Goal: Task Accomplishment & Management: Manage account settings

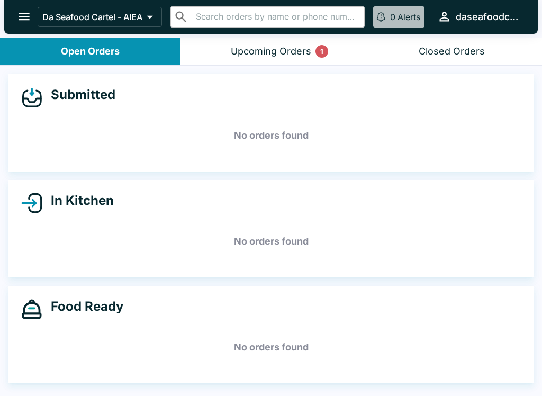
click at [285, 42] on button "Upcoming Orders 1" at bounding box center [270, 51] width 180 height 27
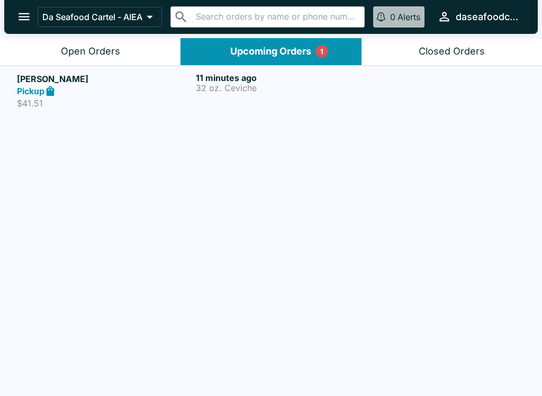
click at [257, 90] on p "32 oz. Ceviche" at bounding box center [283, 88] width 175 height 10
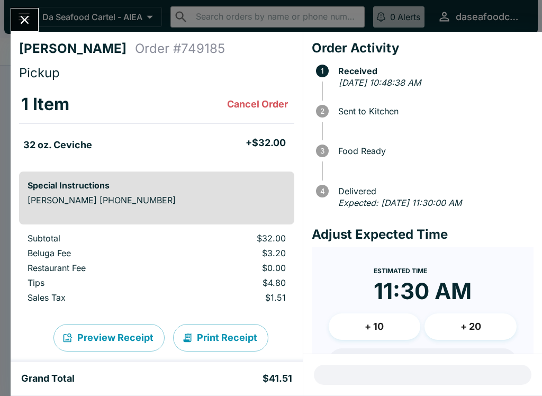
click at [19, 19] on icon "Close" at bounding box center [24, 20] width 14 height 14
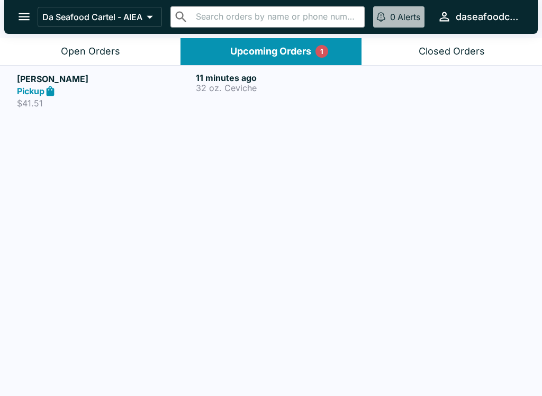
click at [104, 46] on div "Open Orders" at bounding box center [90, 52] width 59 height 12
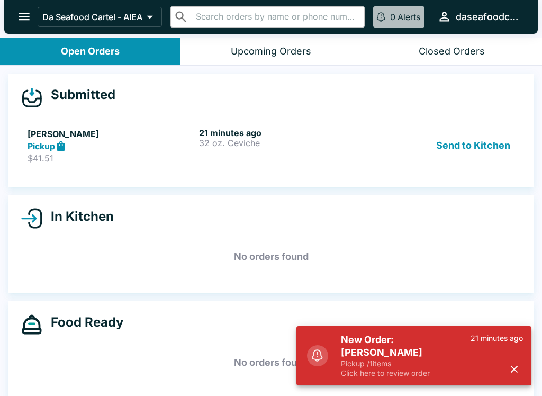
click at [470, 144] on button "Send to Kitchen" at bounding box center [473, 146] width 83 height 37
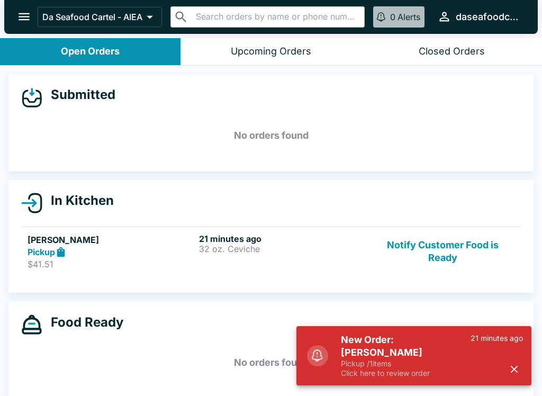
click at [231, 255] on div "21 minutes ago 32 oz. Ceviche" at bounding box center [282, 251] width 167 height 37
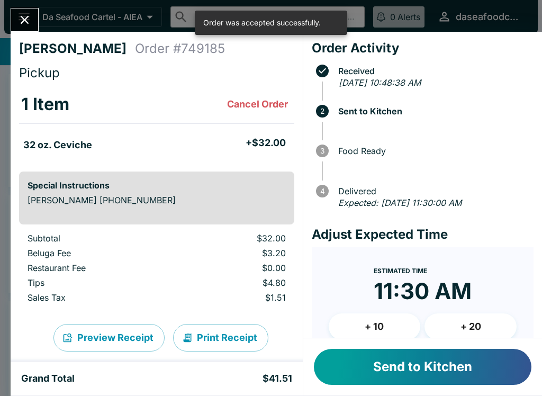
click at [451, 366] on button "Send to Kitchen" at bounding box center [422, 367] width 217 height 36
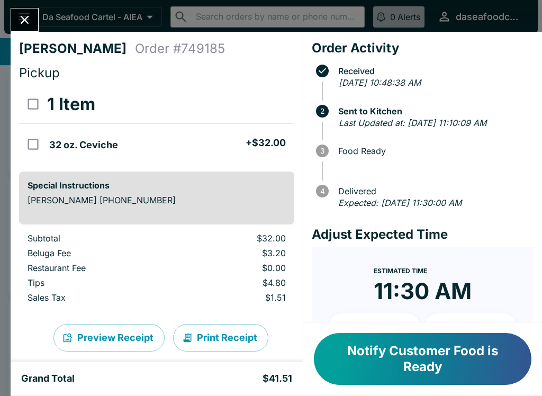
click at [29, 20] on icon "Close" at bounding box center [24, 20] width 14 height 14
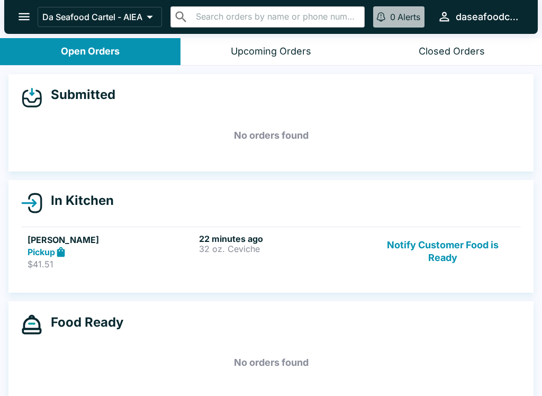
click at [453, 261] on button "Notify Customer Food is Ready" at bounding box center [442, 251] width 143 height 37
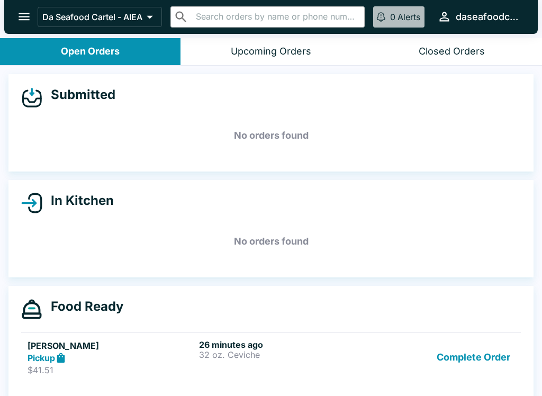
click at [460, 369] on button "Complete Order" at bounding box center [473, 357] width 82 height 37
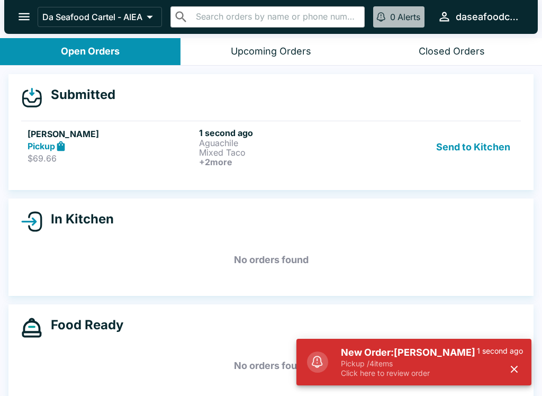
click at [166, 155] on p "$69.66" at bounding box center [111, 158] width 167 height 11
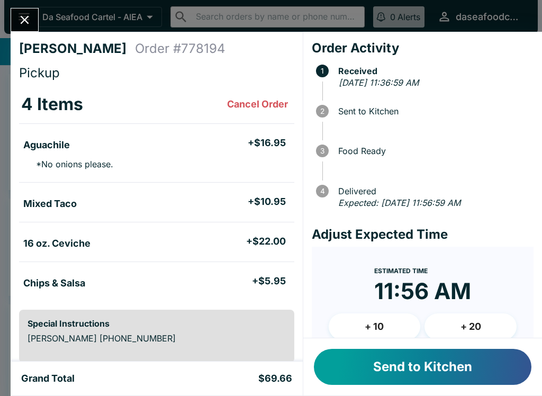
click at [447, 377] on button "Send to Kitchen" at bounding box center [422, 367] width 217 height 36
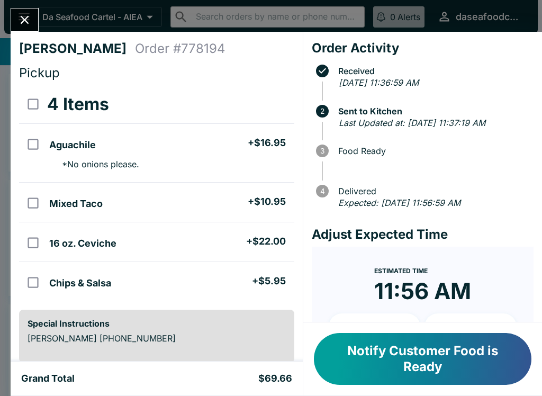
click at [28, 10] on button "Close" at bounding box center [24, 19] width 27 height 23
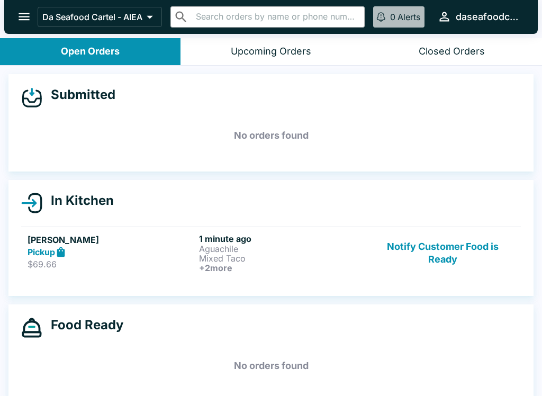
click at [469, 247] on button "Notify Customer Food is Ready" at bounding box center [442, 252] width 143 height 39
